Goal: Task Accomplishment & Management: Use online tool/utility

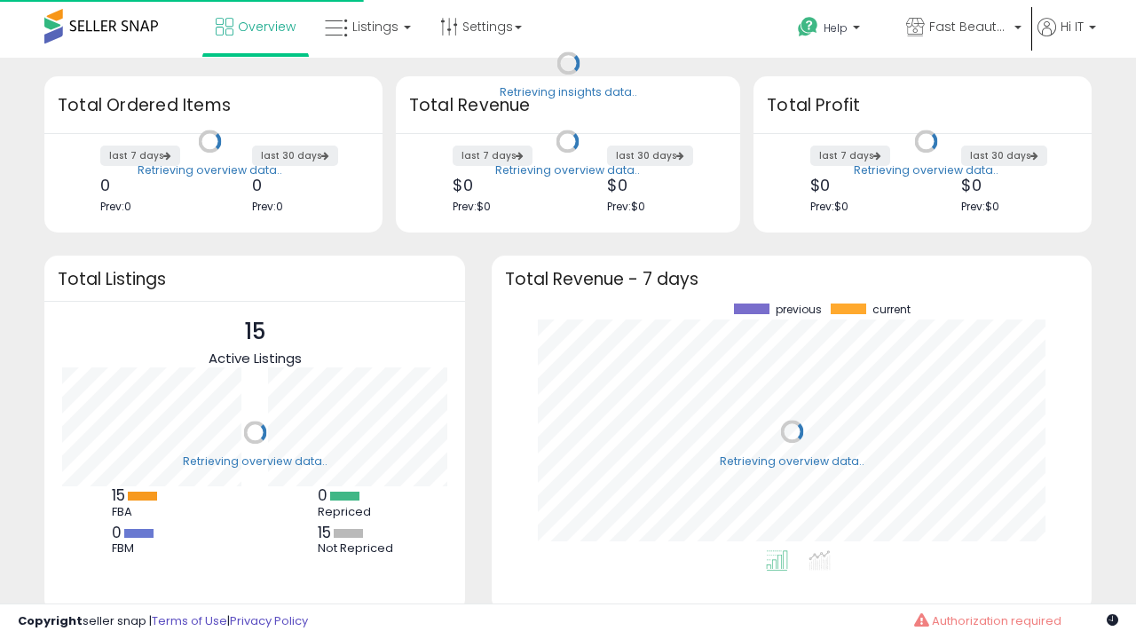
scroll to position [247, 564]
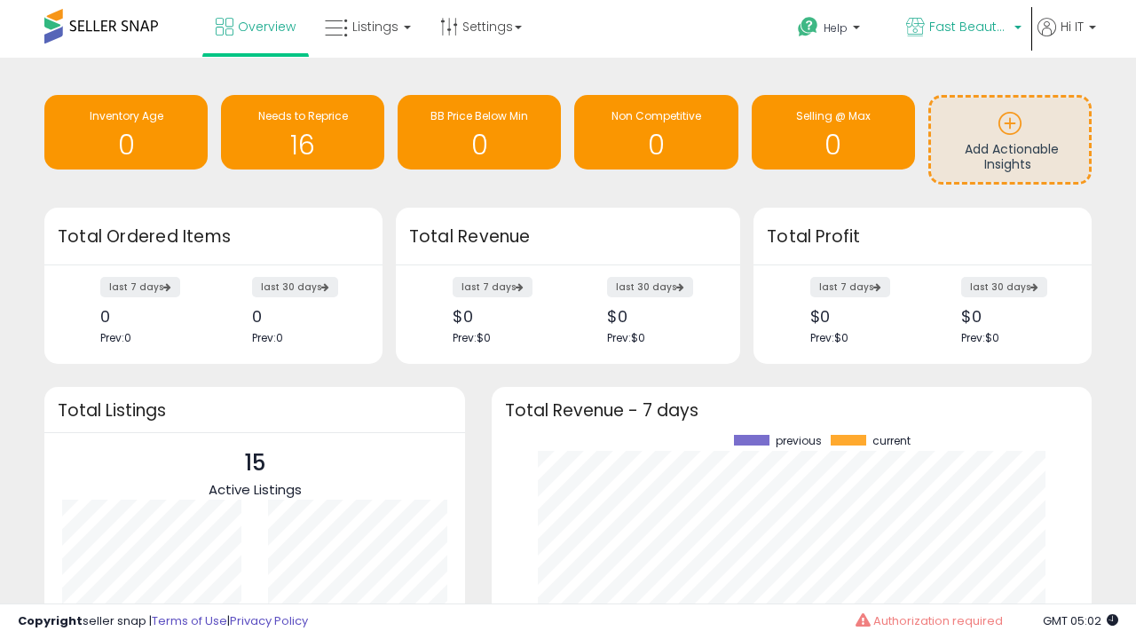
click at [962, 28] on span "Fast Beauty ([GEOGRAPHIC_DATA])" at bounding box center [969, 27] width 80 height 18
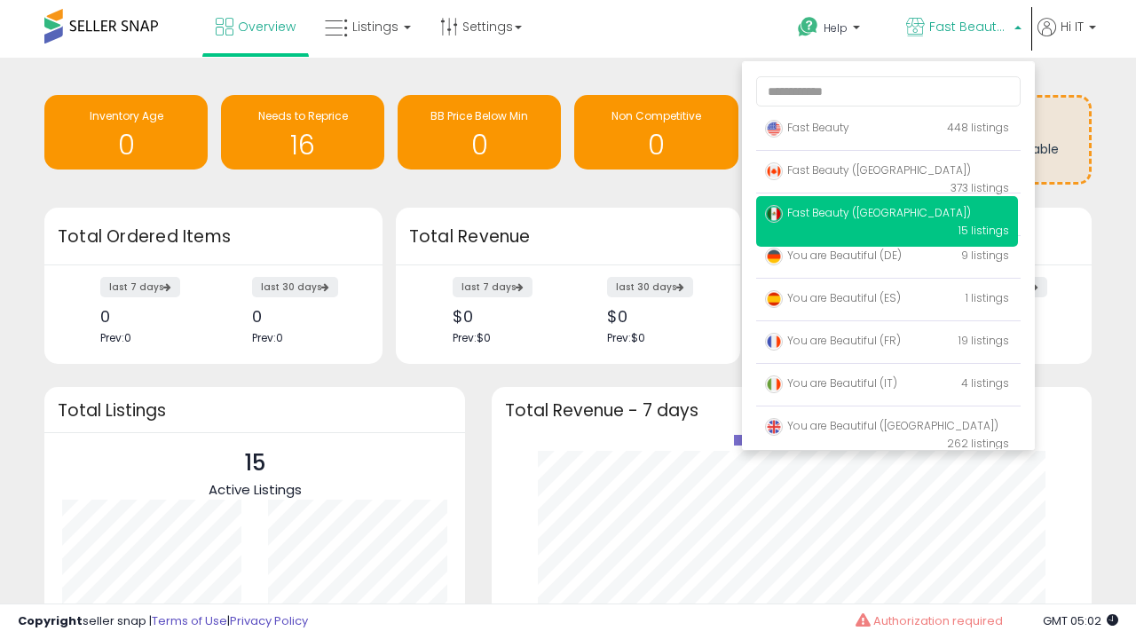
click at [887, 130] on p "Fast Beauty 448 listings" at bounding box center [887, 128] width 262 height 35
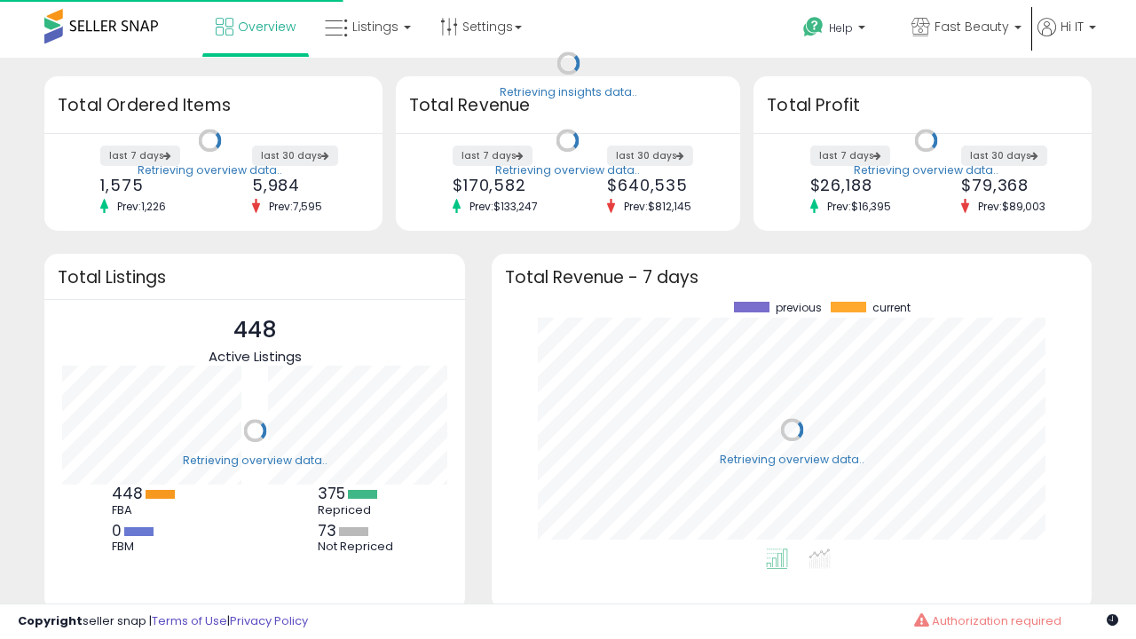
scroll to position [247, 564]
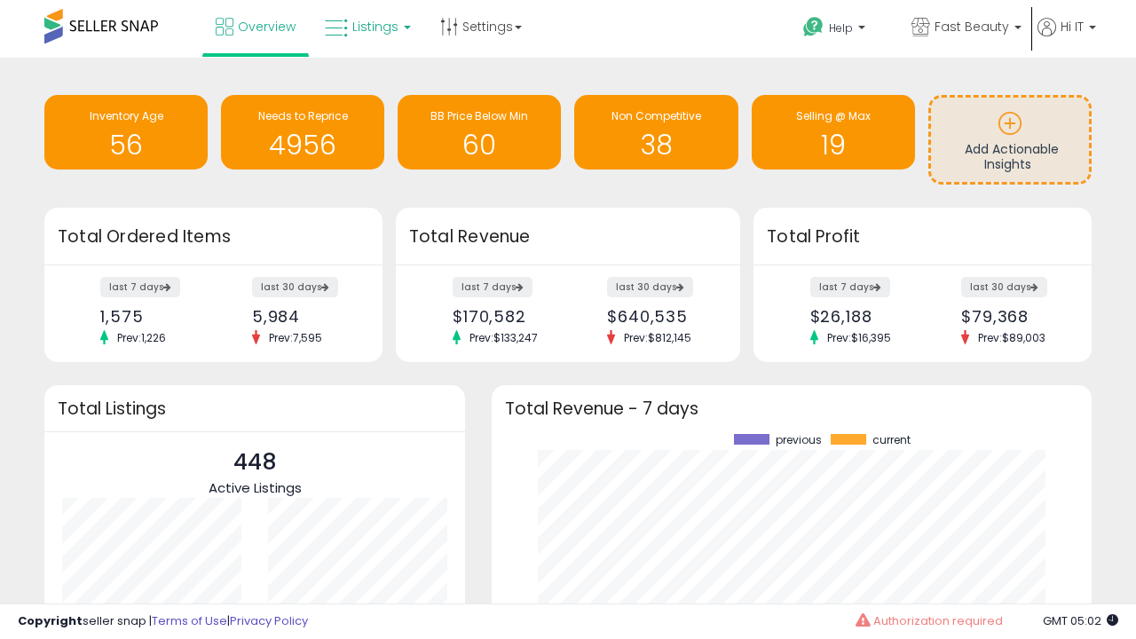
click at [366, 27] on span "Listings" at bounding box center [375, 27] width 46 height 18
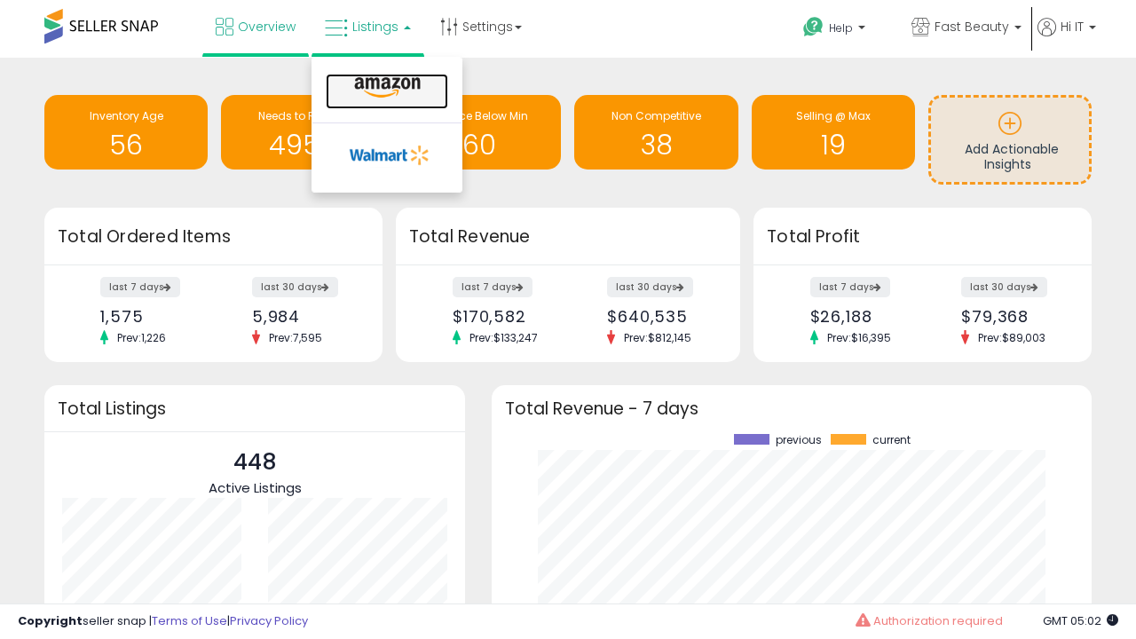
click at [385, 88] on icon at bounding box center [387, 87] width 77 height 23
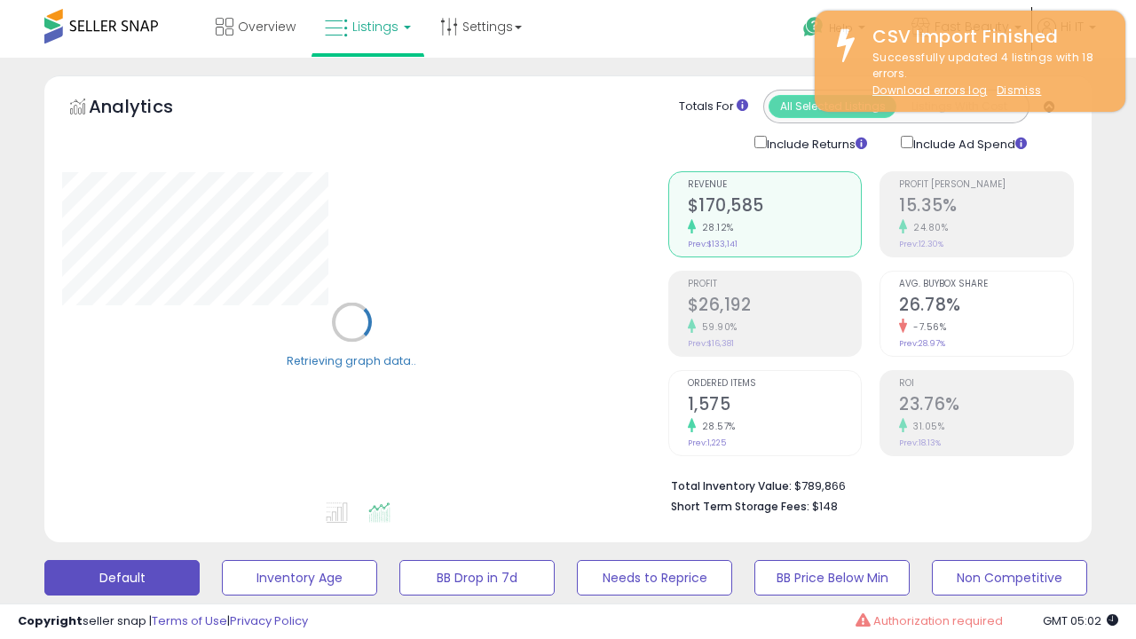
click at [222, 560] on button "All_Inventory" at bounding box center [299, 577] width 155 height 35
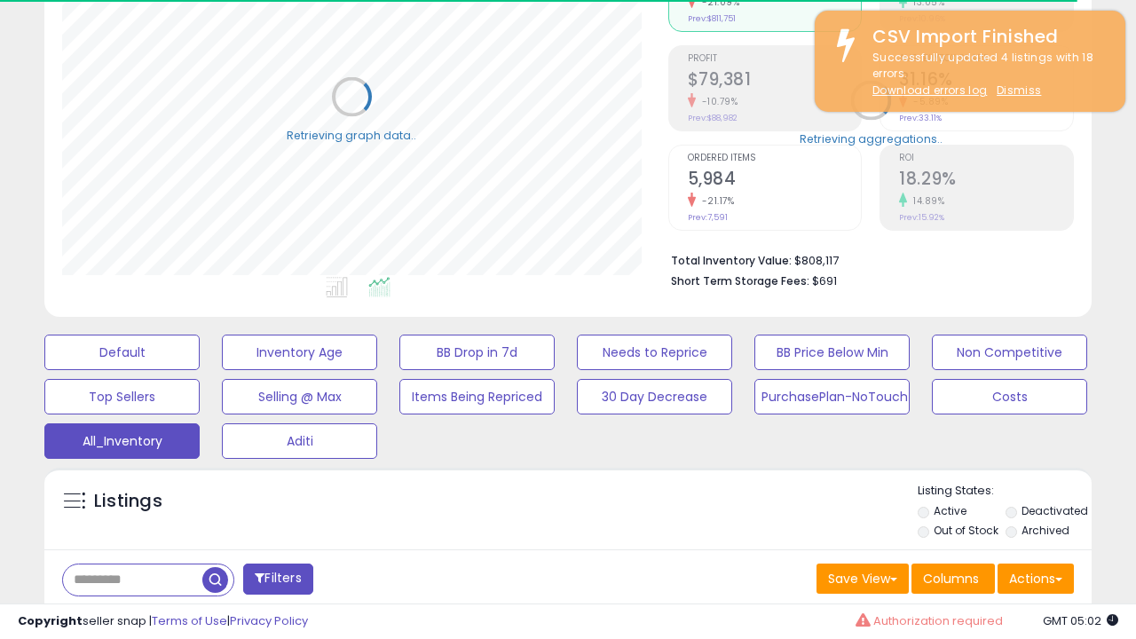
scroll to position [530, 0]
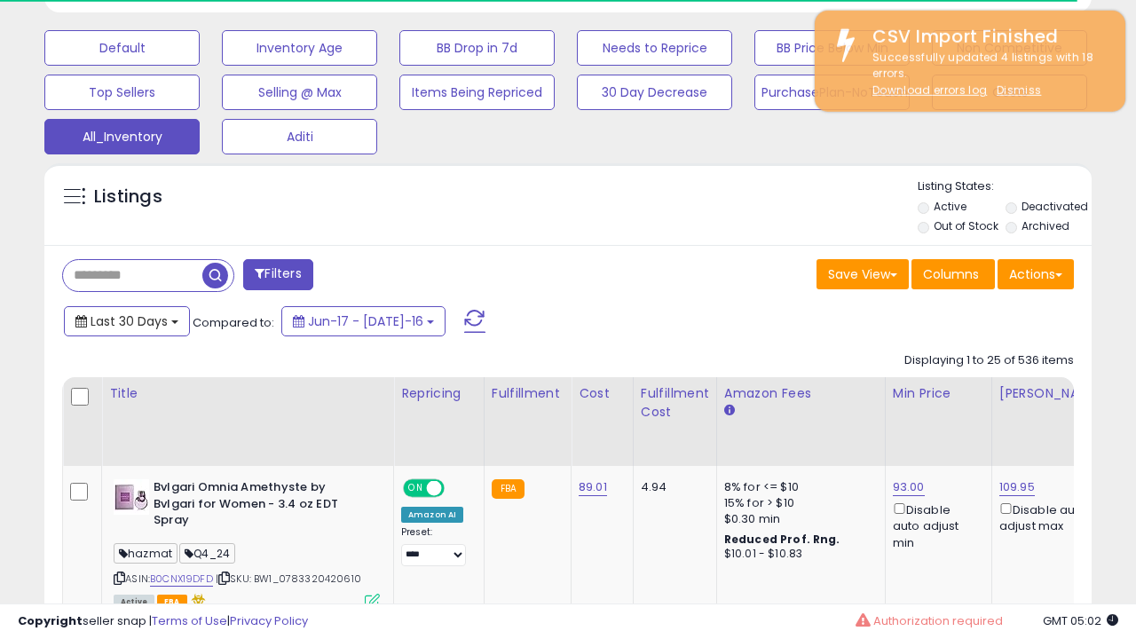
click at [126, 319] on span "Last 30 Days" at bounding box center [129, 321] width 77 height 18
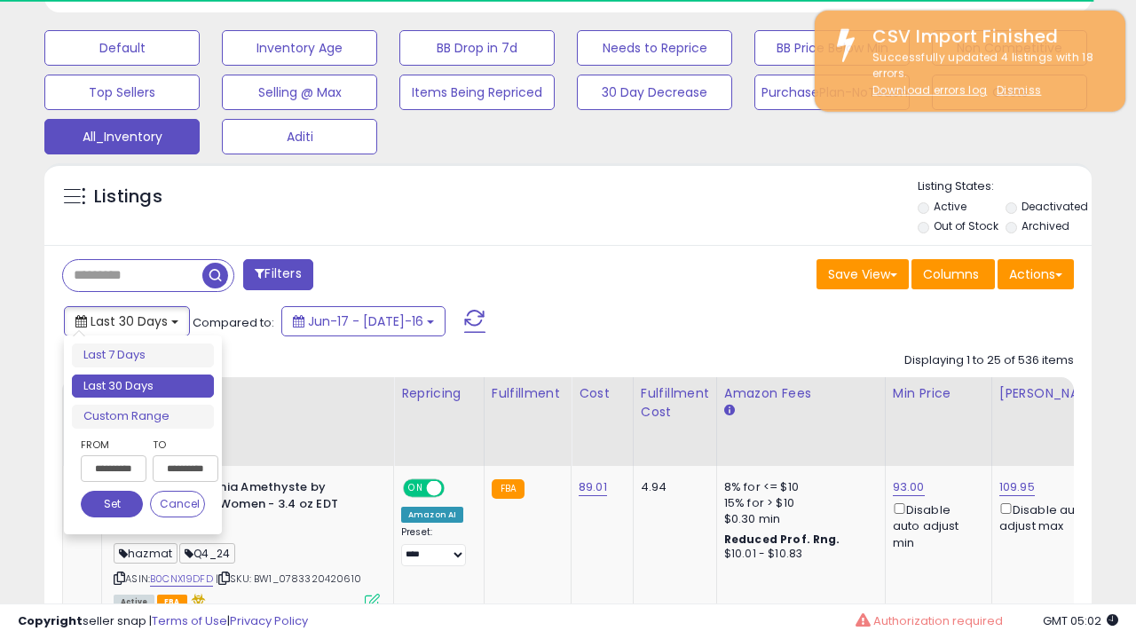
scroll to position [364, 605]
click at [143, 386] on li "Last 30 Days" at bounding box center [143, 387] width 142 height 24
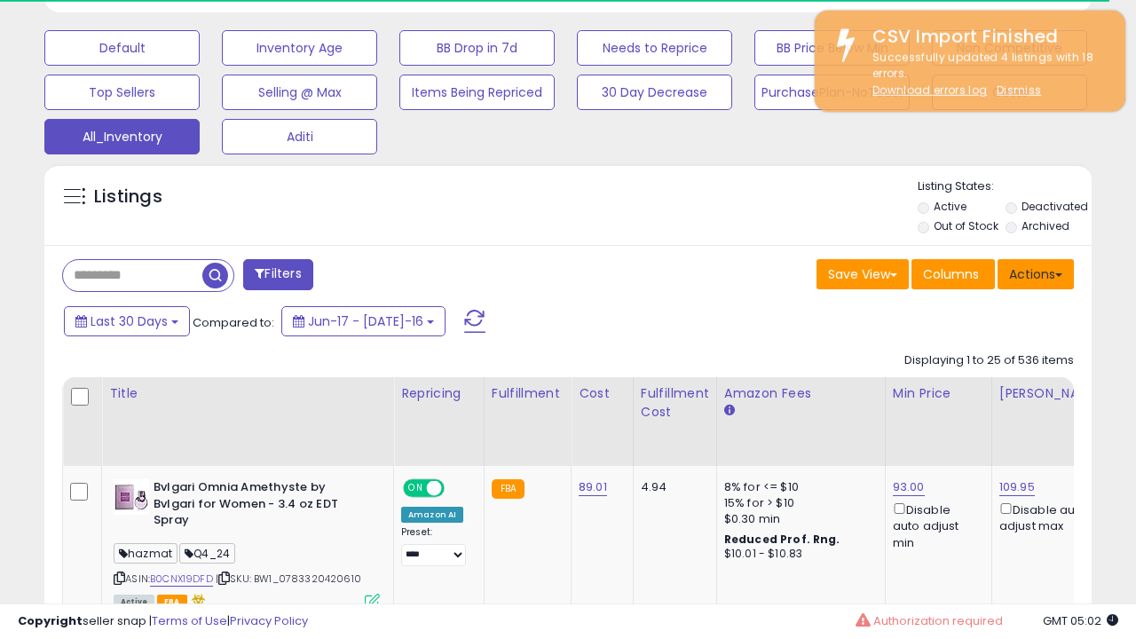
click at [1036, 272] on button "Actions" at bounding box center [1036, 274] width 76 height 30
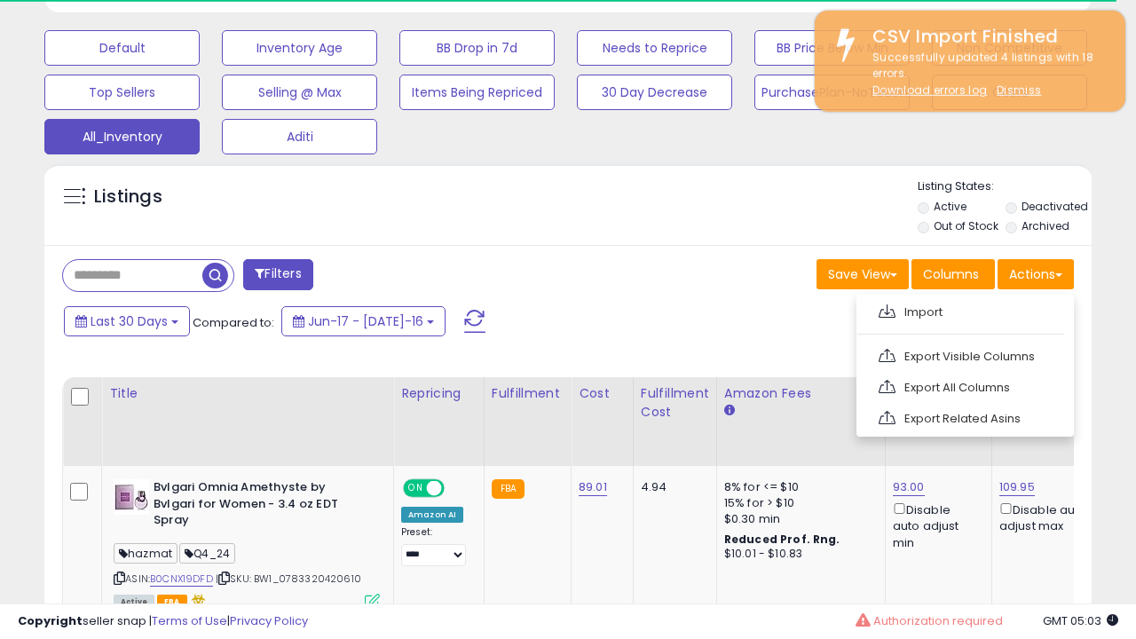
click at [963, 385] on link "Export All Columns" at bounding box center [963, 388] width 194 height 28
